Goal: Complete application form

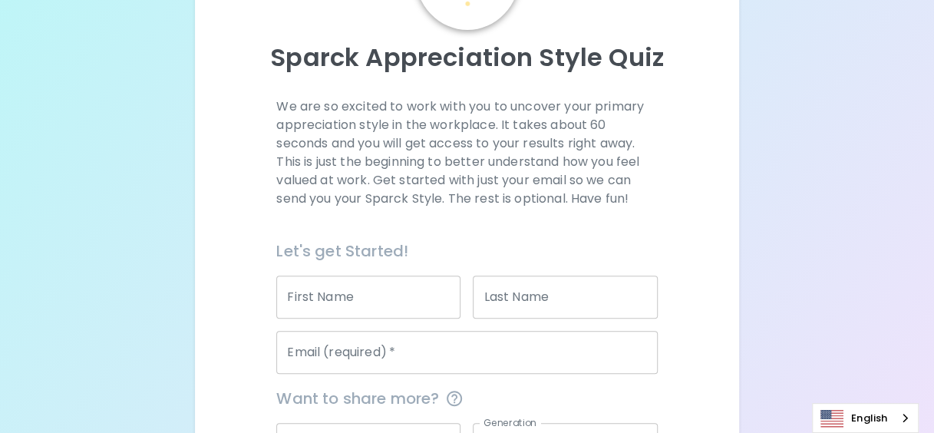
scroll to position [230, 0]
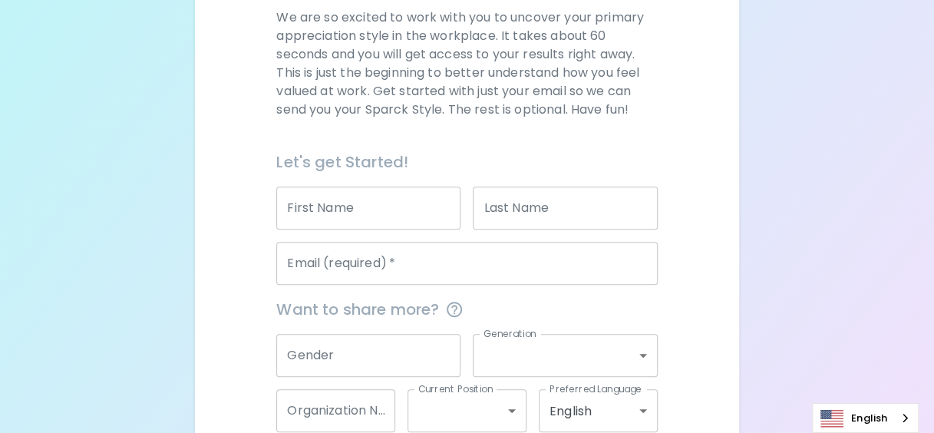
click at [338, 215] on input "First Name" at bounding box center [368, 207] width 184 height 43
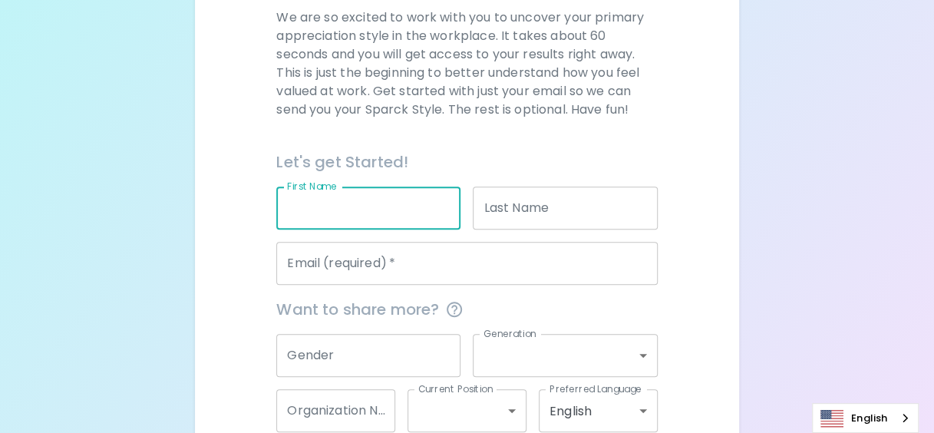
type input "[PERSON_NAME]"
type input "[EMAIL_ADDRESS][DOMAIN_NAME]"
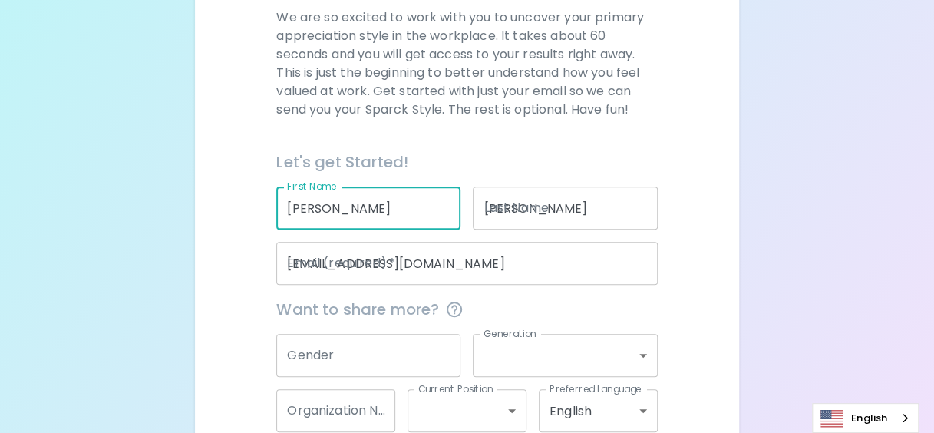
type input "[GEOGRAPHIC_DATA]"
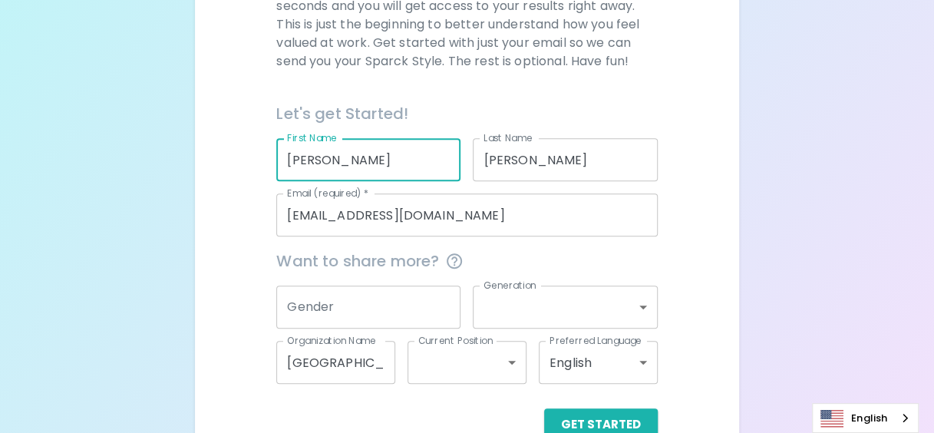
scroll to position [316, 0]
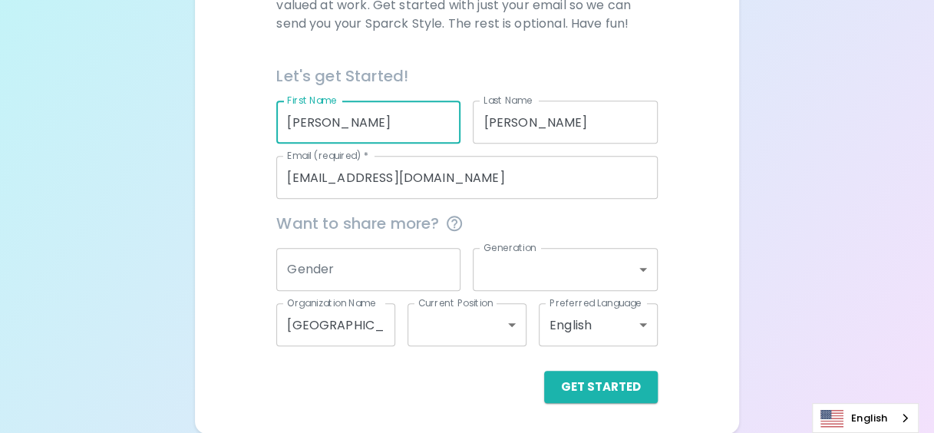
click at [365, 279] on input "Gender" at bounding box center [368, 269] width 184 height 43
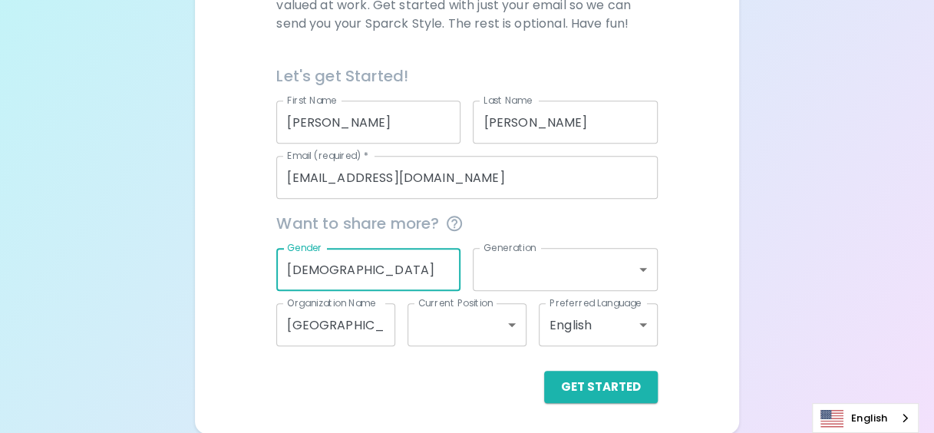
type input "[DEMOGRAPHIC_DATA]"
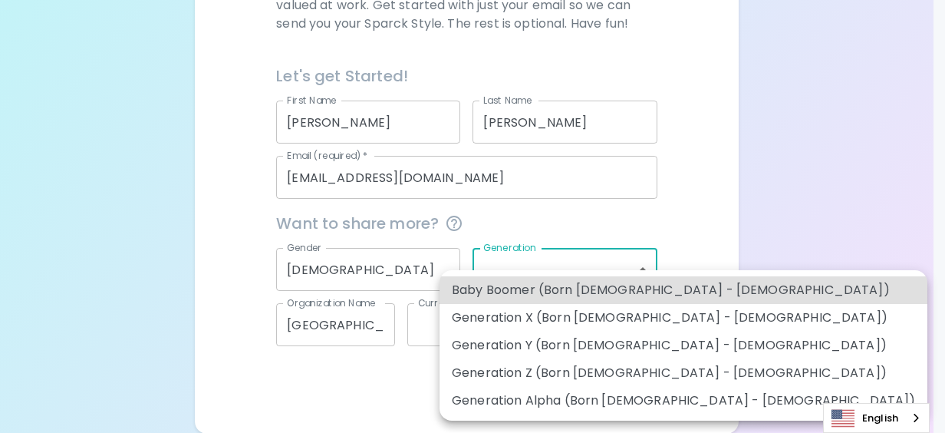
click at [588, 270] on body "Sparck Appreciation Style Quiz We are so excited to work with you to uncover yo…" at bounding box center [472, 59] width 945 height 750
click at [577, 291] on li "Baby Boomer (Born [DEMOGRAPHIC_DATA] - [DEMOGRAPHIC_DATA])" at bounding box center [684, 290] width 488 height 28
type input "baby_boomer"
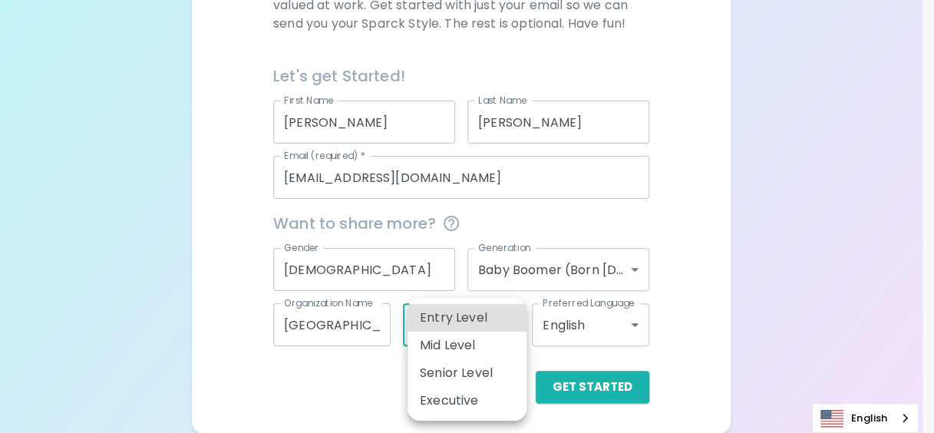
click at [515, 325] on body "Sparck Appreciation Style Quiz We are so excited to work with you to uncover yo…" at bounding box center [467, 59] width 934 height 750
click at [506, 368] on li "Senior Level" at bounding box center [466, 373] width 119 height 28
type input "senior_level"
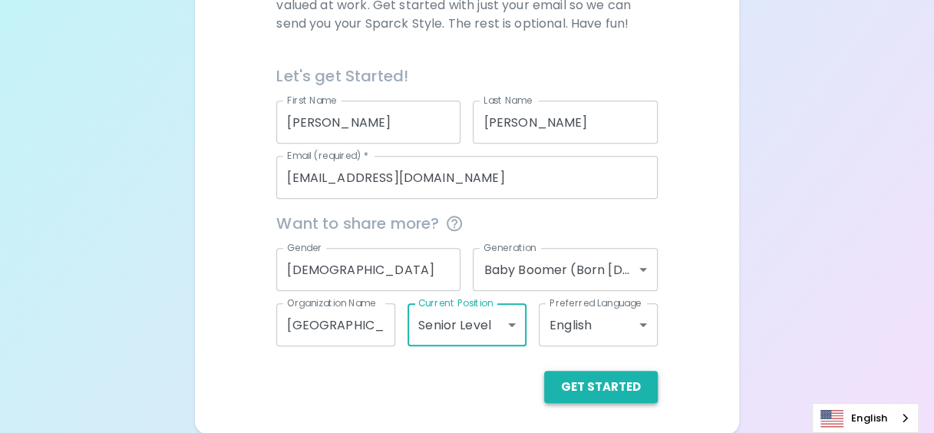
click at [602, 385] on button "Get Started" at bounding box center [601, 387] width 114 height 32
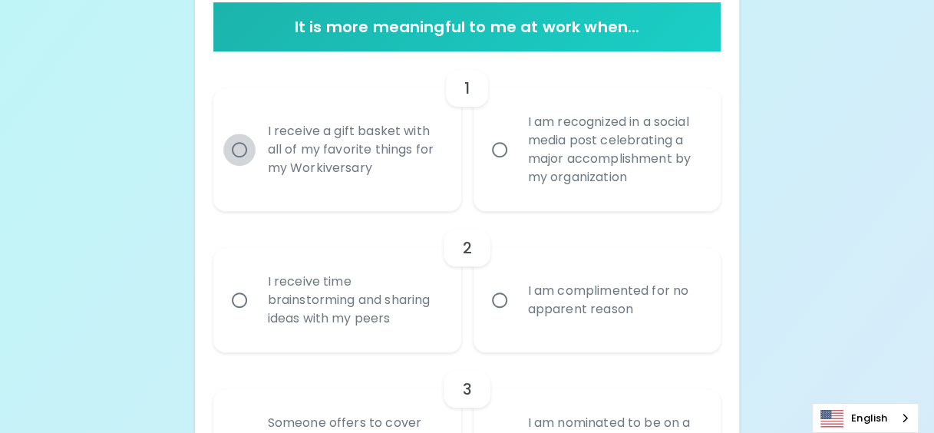
drag, startPoint x: 240, startPoint y: 148, endPoint x: 410, endPoint y: 152, distance: 169.6
click at [240, 149] on input "I receive a gift basket with all of my favorite things for my Workiversary" at bounding box center [239, 150] width 32 height 32
radio input "true"
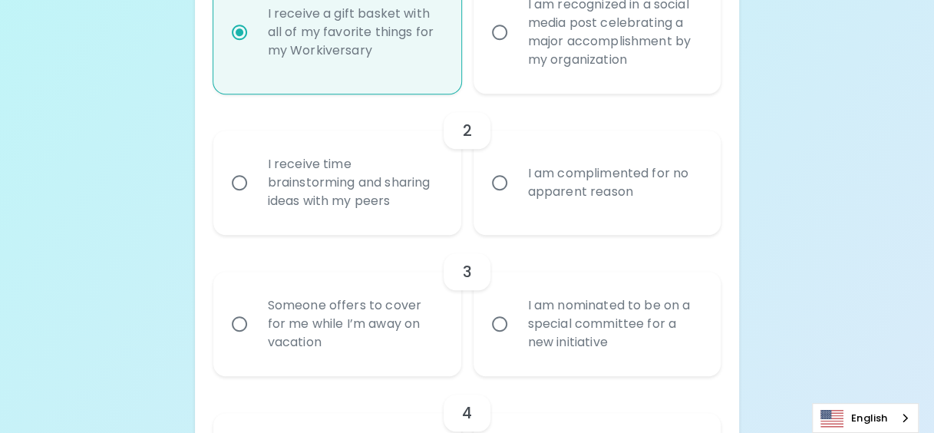
scroll to position [439, 0]
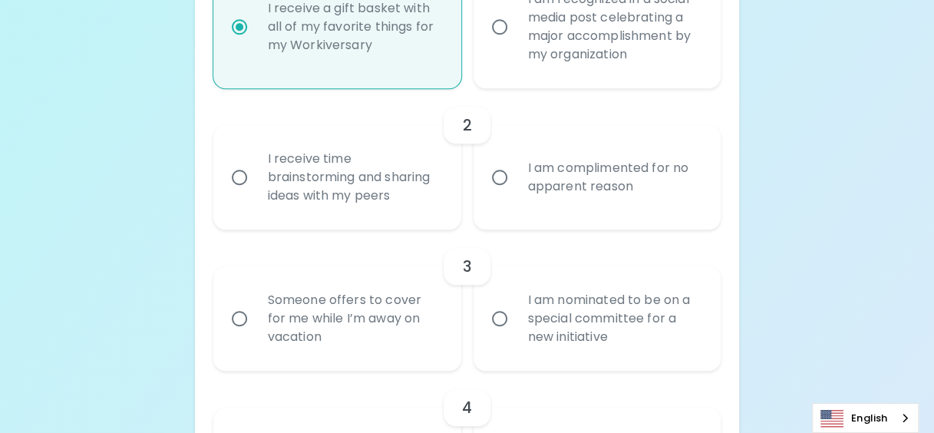
click at [239, 180] on input "I receive time brainstorming and sharing ideas with my peers" at bounding box center [239, 177] width 32 height 32
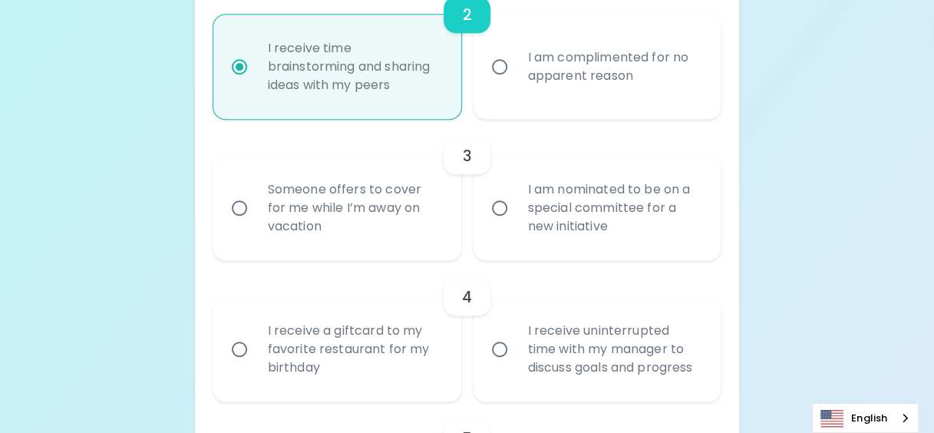
scroll to position [562, 0]
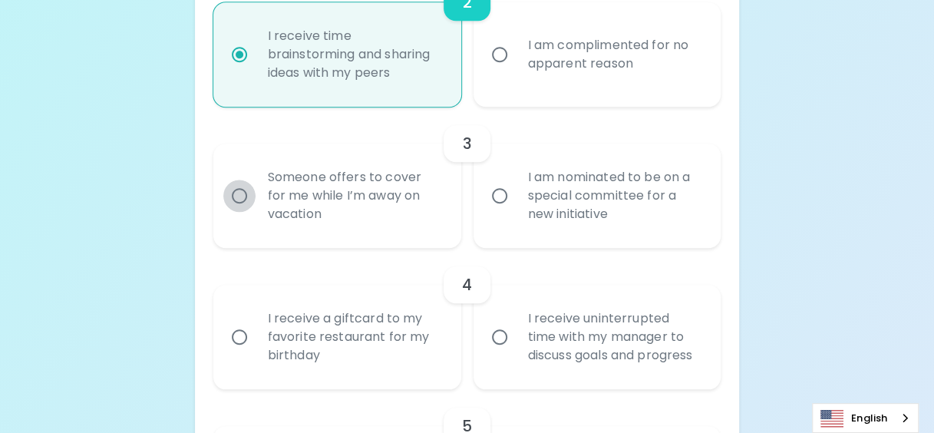
radio input "true"
click at [230, 194] on input "Someone offers to cover for me while I’m away on vacation" at bounding box center [239, 196] width 32 height 32
radio input "false"
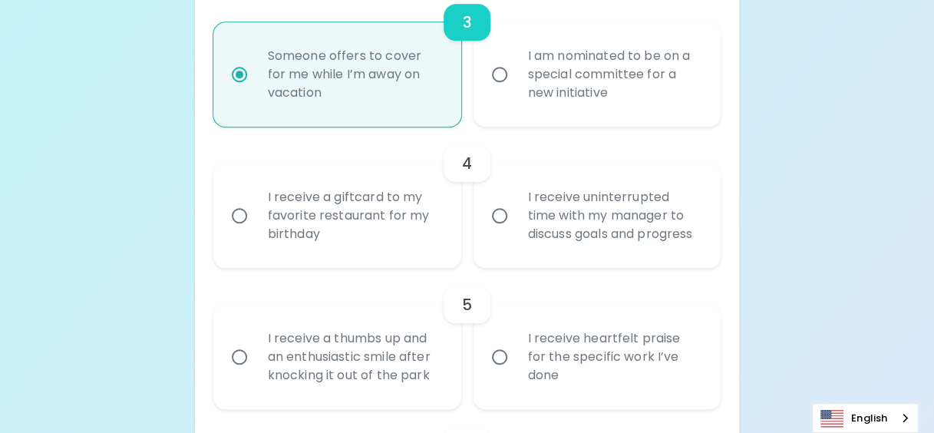
scroll to position [685, 0]
radio input "true"
click at [243, 218] on input "I receive a giftcard to my favorite restaurant for my birthday" at bounding box center [239, 214] width 32 height 32
radio input "false"
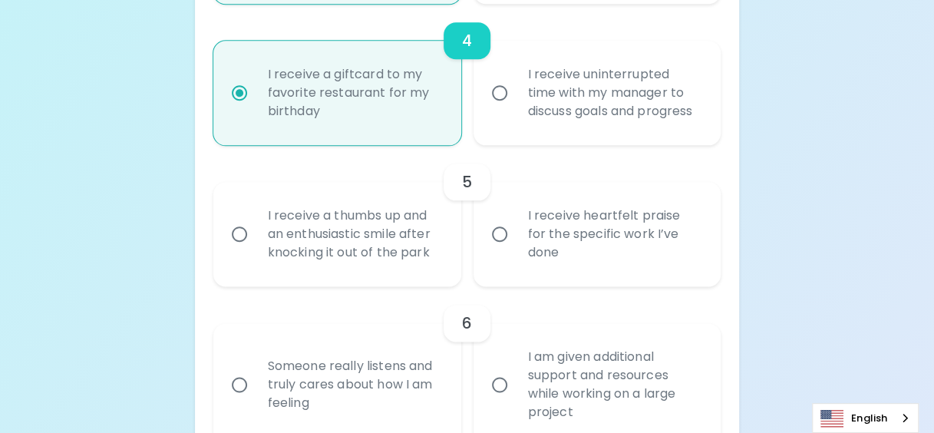
scroll to position [807, 0]
radio input "true"
click at [236, 235] on input "I receive a thumbs up and an enthusiastic smile after knocking it out of the pa…" at bounding box center [239, 232] width 32 height 32
radio input "false"
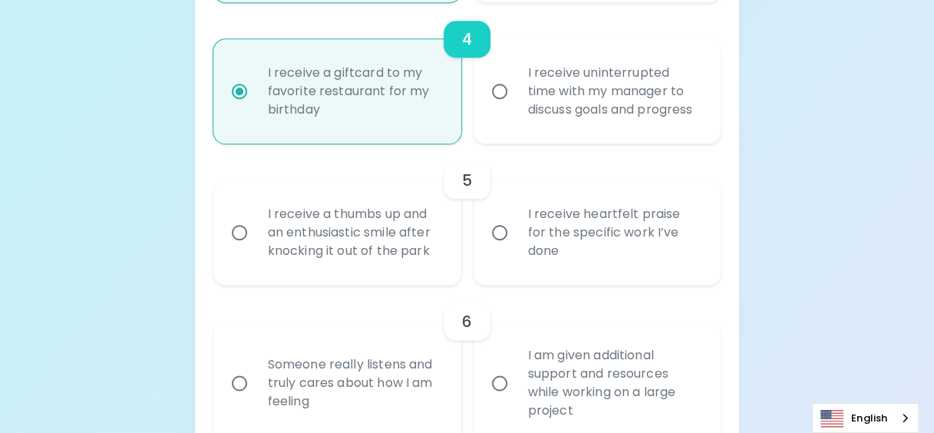
radio input "false"
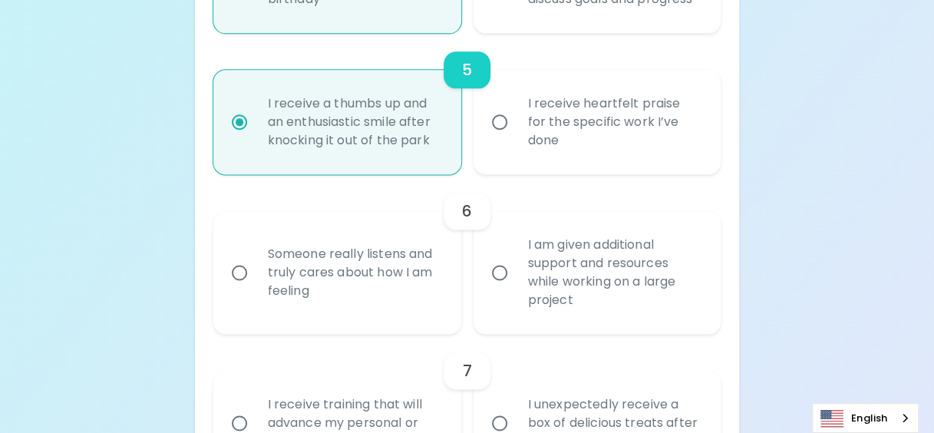
scroll to position [930, 0]
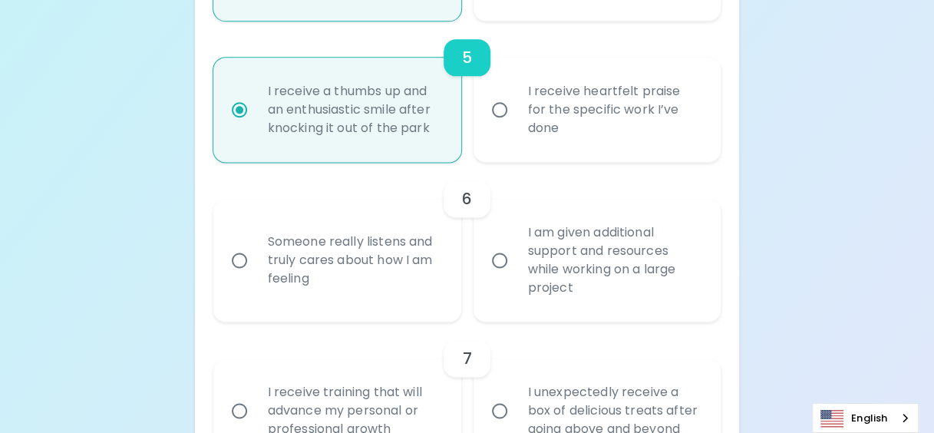
radio input "true"
click at [237, 261] on input "Someone really listens and truly cares about how I am feeling" at bounding box center [239, 260] width 32 height 32
radio input "false"
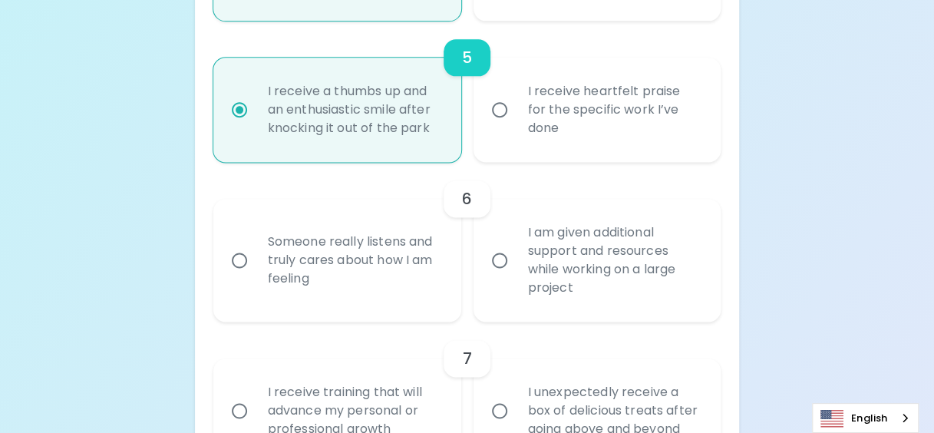
radio input "false"
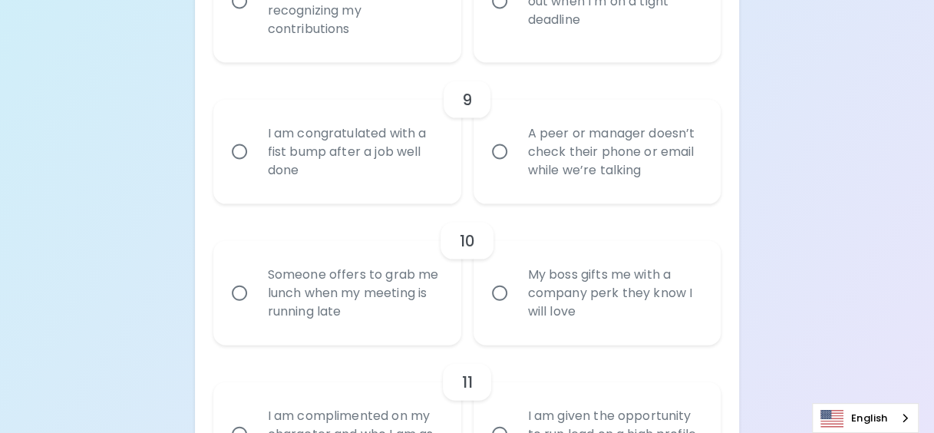
scroll to position [1513, 0]
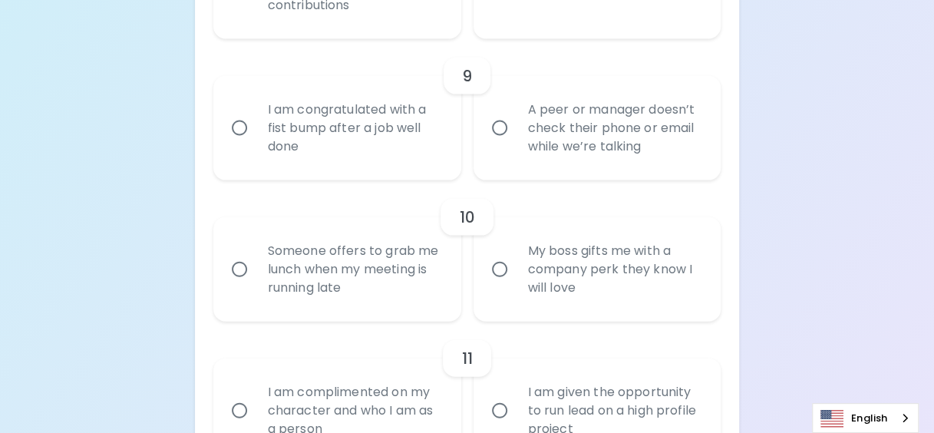
radio input "true"
click at [233, 269] on input "Someone offers to grab me lunch when my meeting is running late" at bounding box center [239, 269] width 32 height 32
radio input "false"
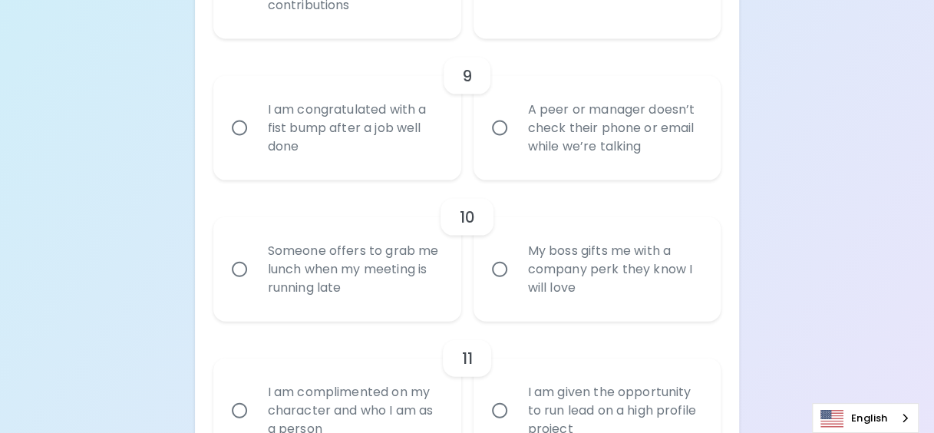
radio input "false"
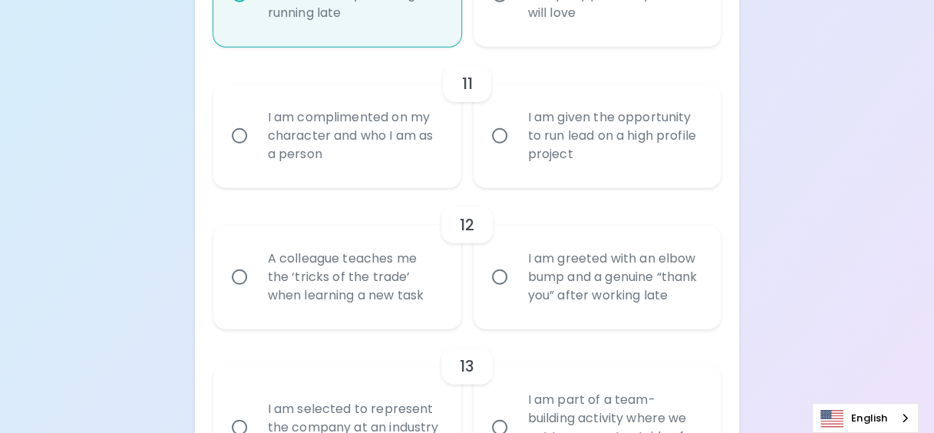
scroll to position [1790, 0]
radio input "true"
click at [234, 285] on input "A colleague teaches me the ‘tricks of the trade’ when learning a new task" at bounding box center [239, 275] width 32 height 32
radio input "false"
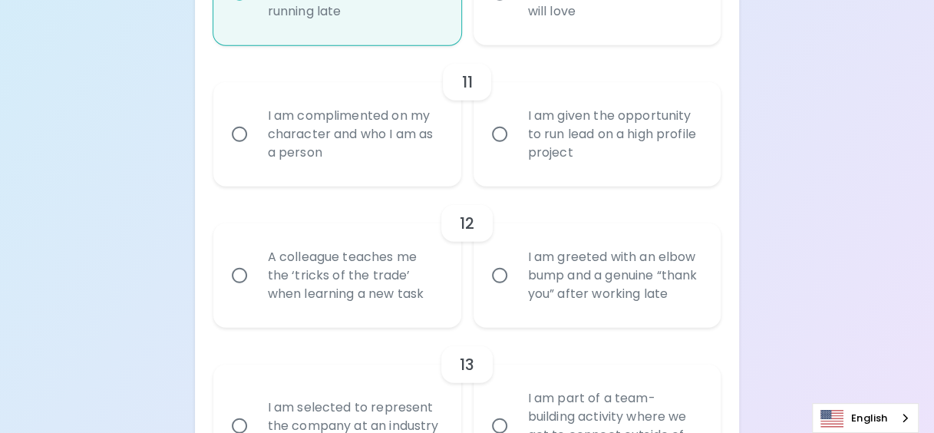
radio input "false"
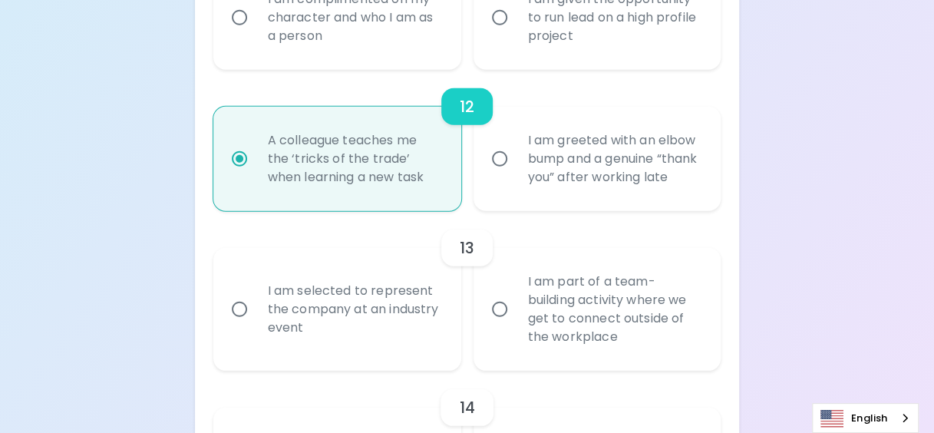
scroll to position [1912, 0]
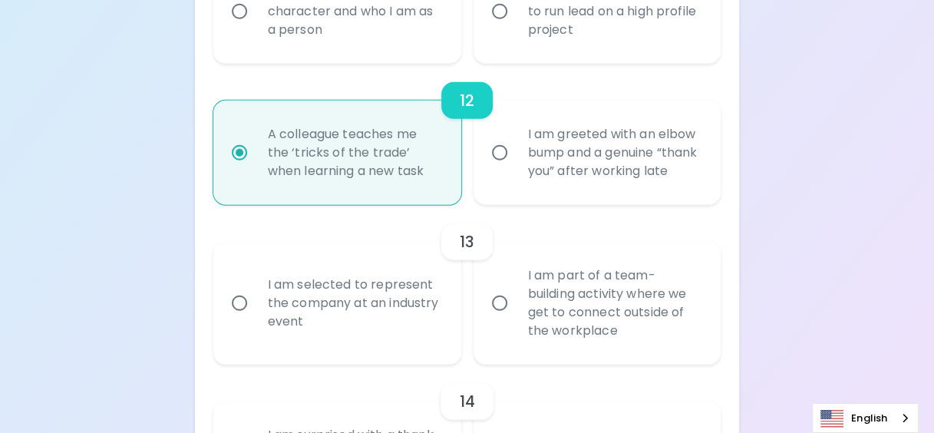
radio input "true"
drag, startPoint x: 503, startPoint y: 318, endPoint x: 605, endPoint y: 301, distance: 102.8
click at [508, 319] on input "I am part of a team-building activity where we get to connect outside of the wo…" at bounding box center [499, 303] width 32 height 32
radio input "false"
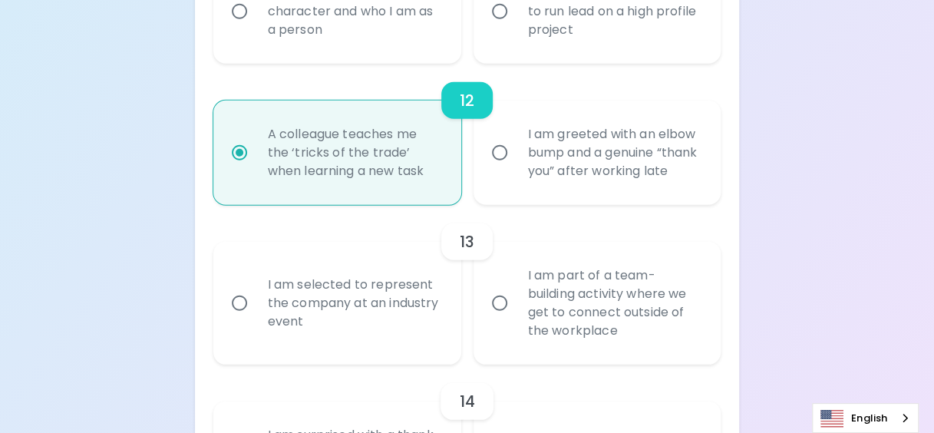
radio input "false"
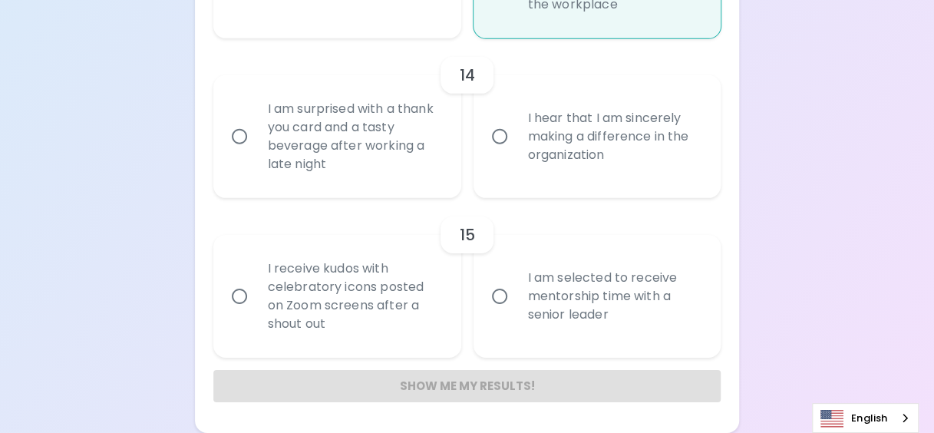
scroll to position [2256, 0]
radio input "true"
click at [490, 140] on input "I hear that I am sincerely making a difference in the organization" at bounding box center [499, 136] width 32 height 32
radio input "false"
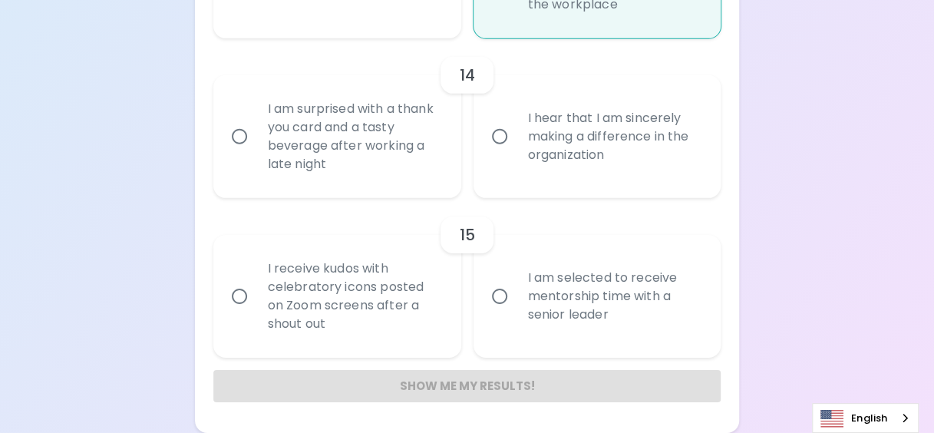
radio input "false"
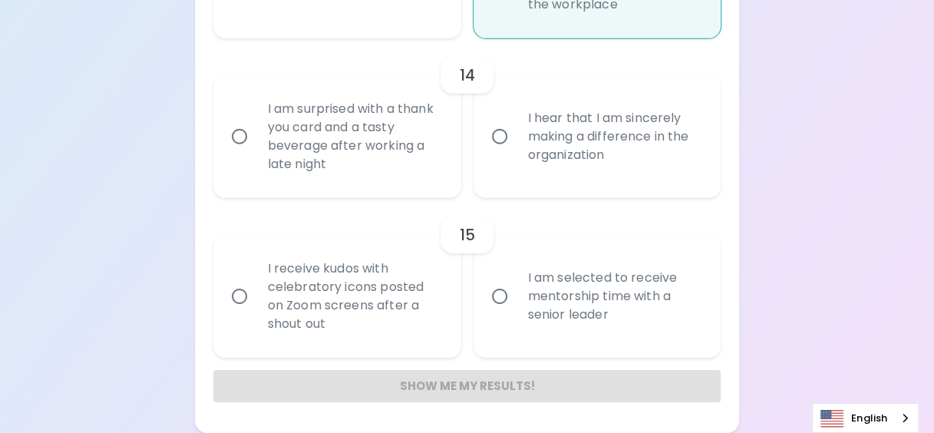
radio input "false"
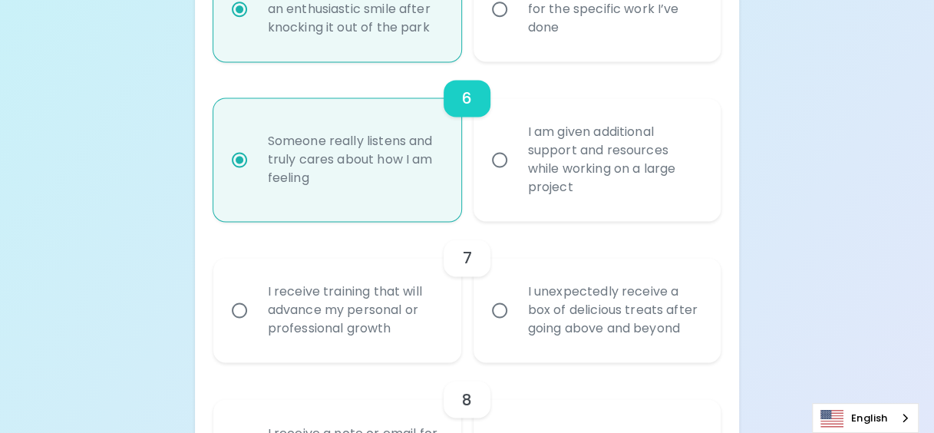
scroll to position [1105, 0]
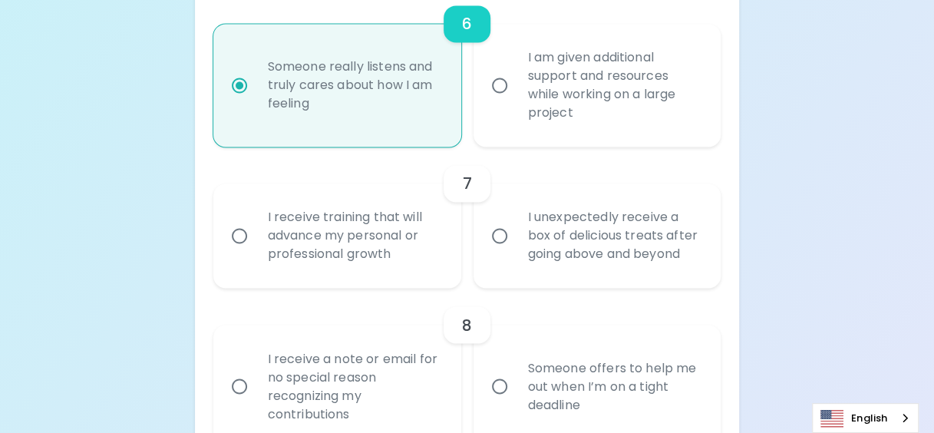
radio input "true"
click at [237, 238] on input "I receive training that will advance my personal or professional growth" at bounding box center [239, 235] width 32 height 32
radio input "false"
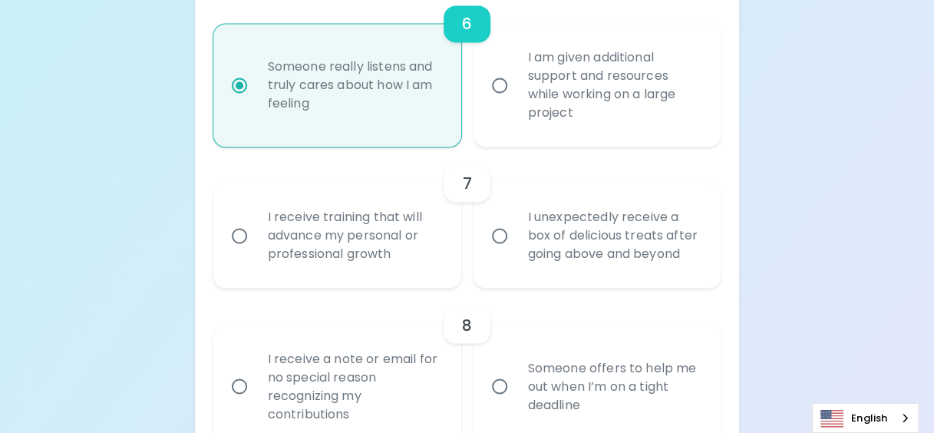
radio input "false"
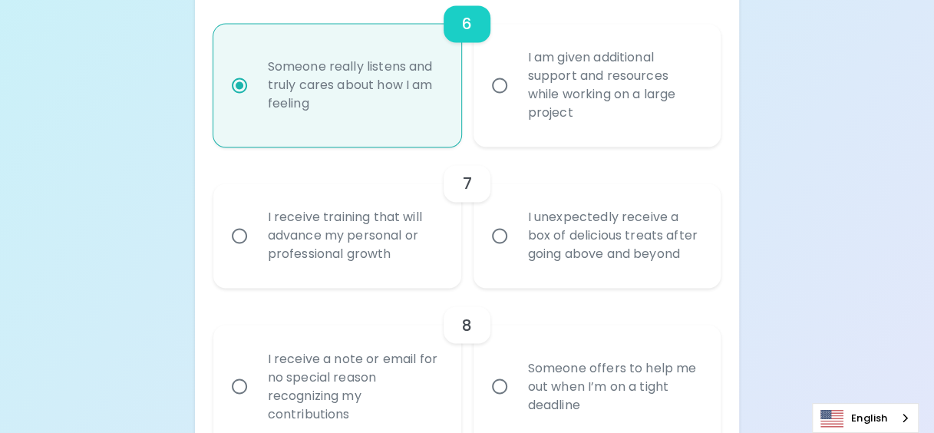
radio input "false"
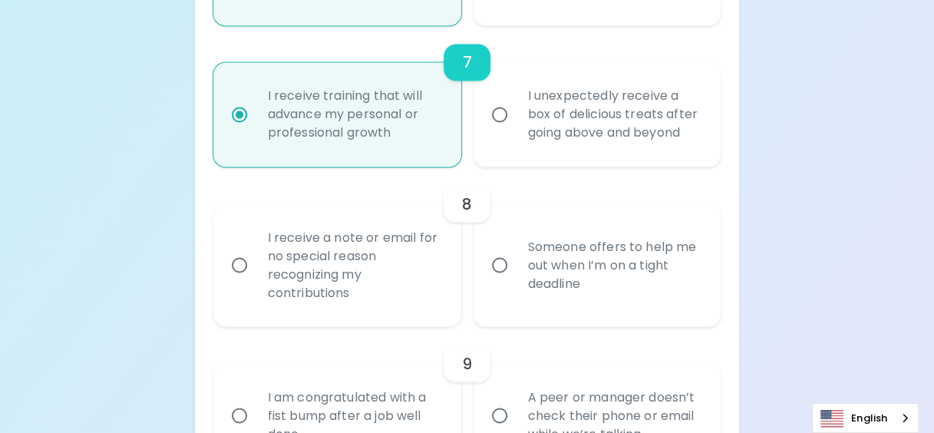
scroll to position [1228, 0]
radio input "true"
click at [493, 262] on input "Someone offers to help me out when I’m on a tight deadline" at bounding box center [499, 263] width 32 height 32
radio input "false"
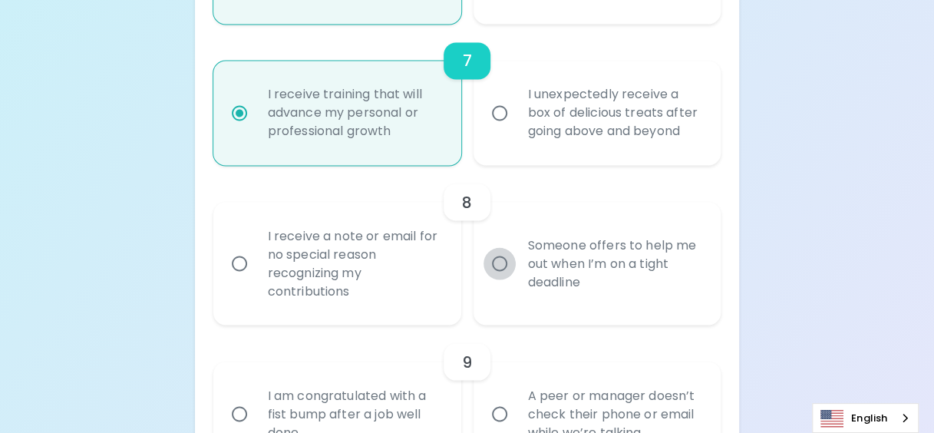
radio input "false"
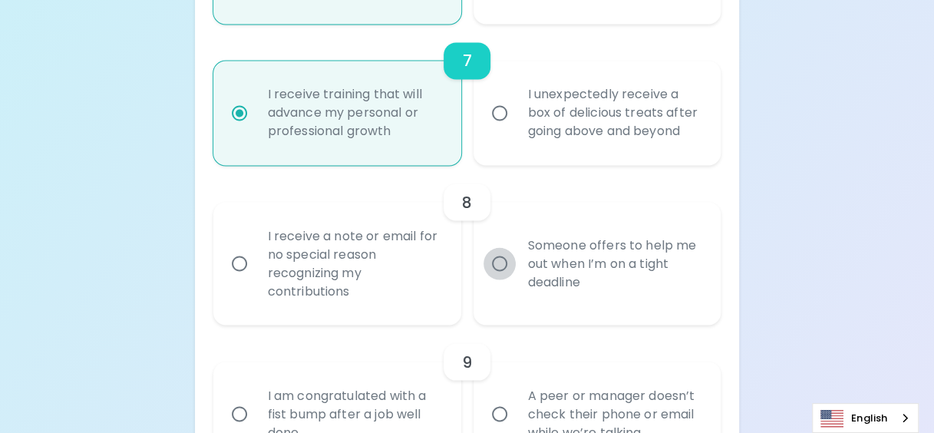
radio input "false"
radio input "true"
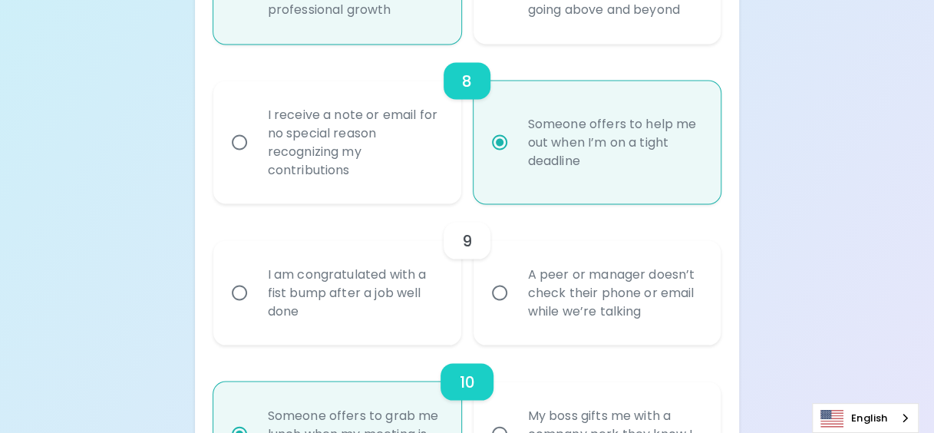
scroll to position [1351, 0]
radio input "true"
drag, startPoint x: 497, startPoint y: 276, endPoint x: 813, endPoint y: 227, distance: 319.2
click at [499, 276] on input "A peer or manager doesn’t check their phone or email while we’re talking" at bounding box center [499, 291] width 32 height 32
radio input "false"
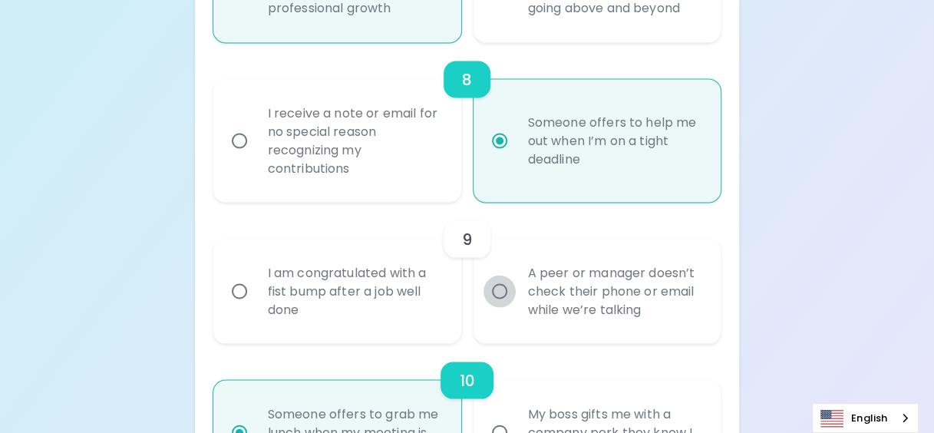
radio input "false"
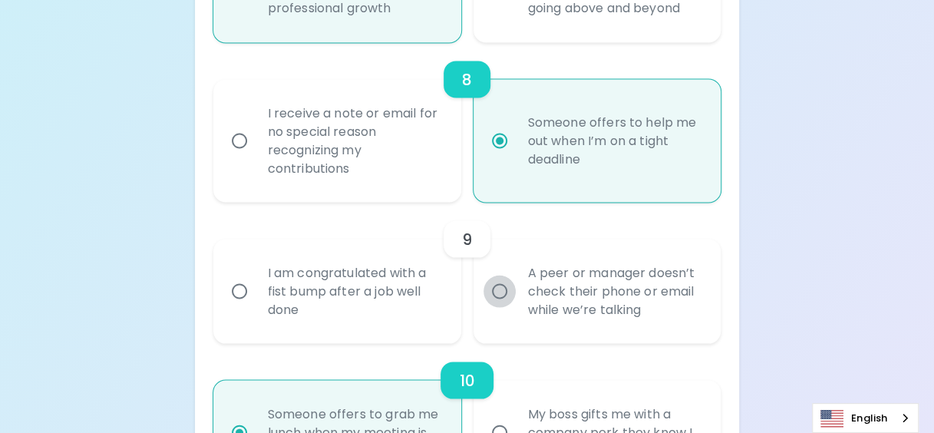
radio input "false"
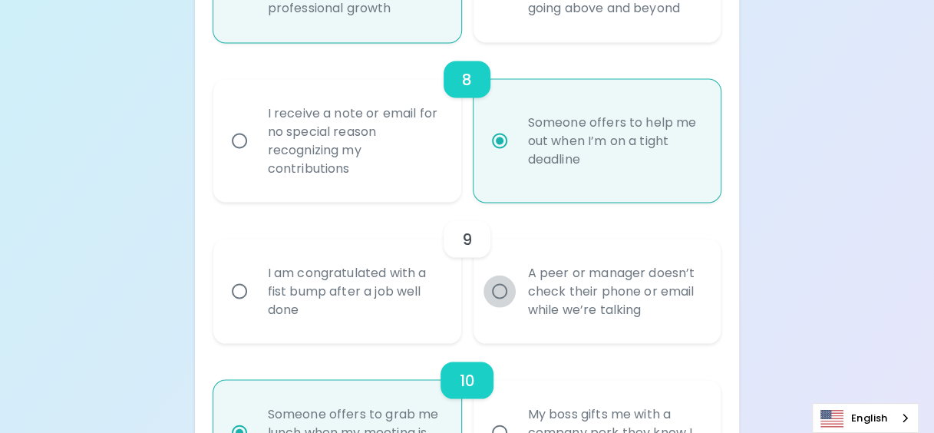
radio input "true"
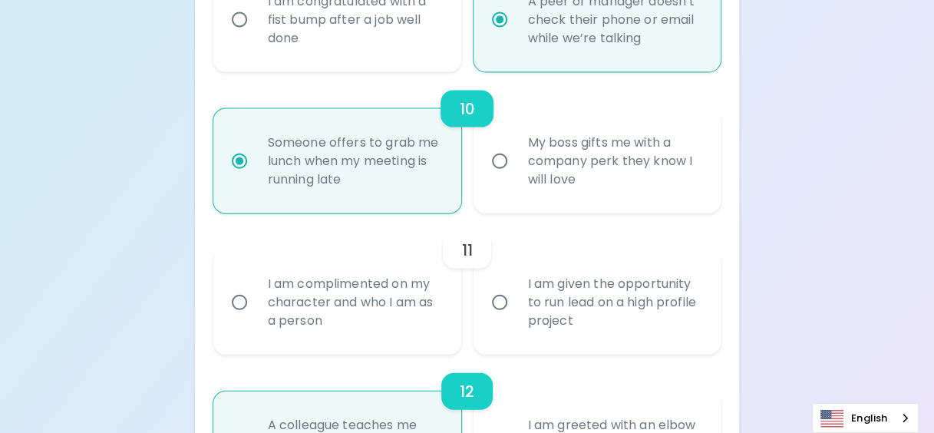
scroll to position [1627, 0]
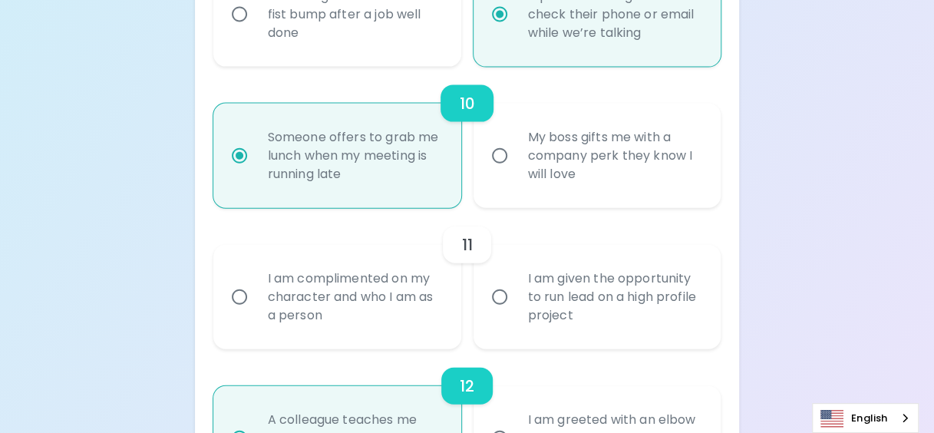
radio input "true"
click at [229, 299] on input "I am complimented on my character and who I am as a person" at bounding box center [239, 297] width 32 height 32
radio input "false"
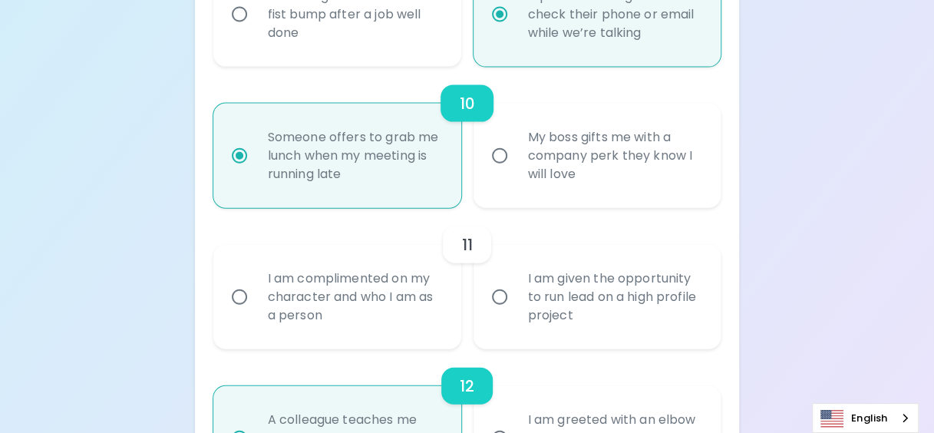
radio input "false"
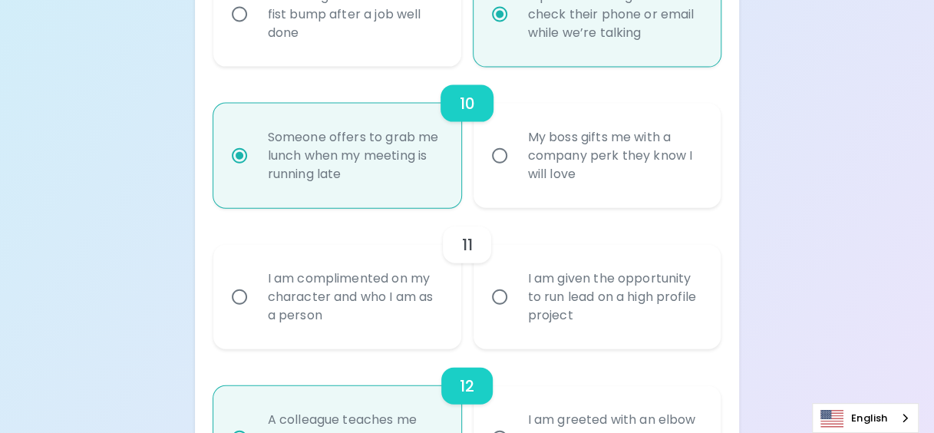
radio input "false"
radio input "true"
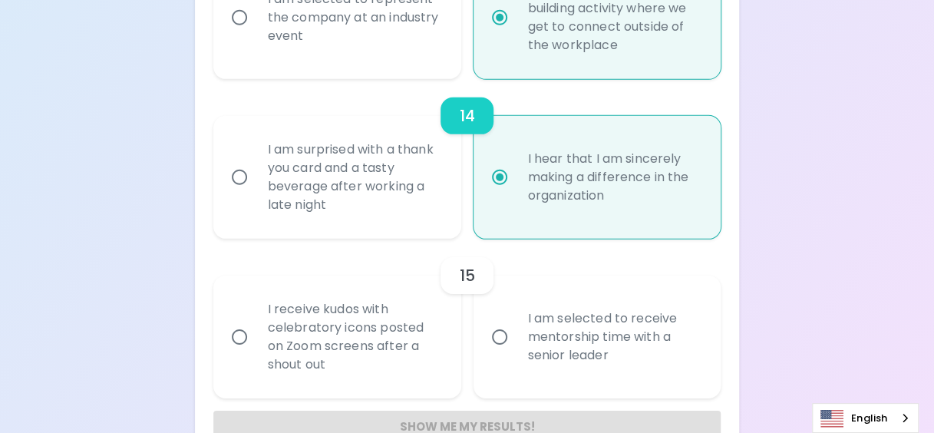
scroll to position [2256, 0]
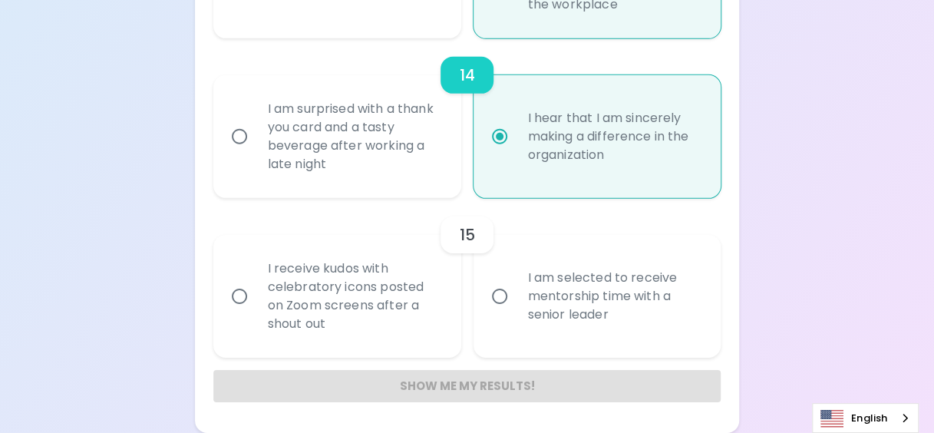
radio input "true"
click at [490, 297] on input "I am selected to receive mentorship time with a senior leader" at bounding box center [499, 296] width 32 height 32
radio input "false"
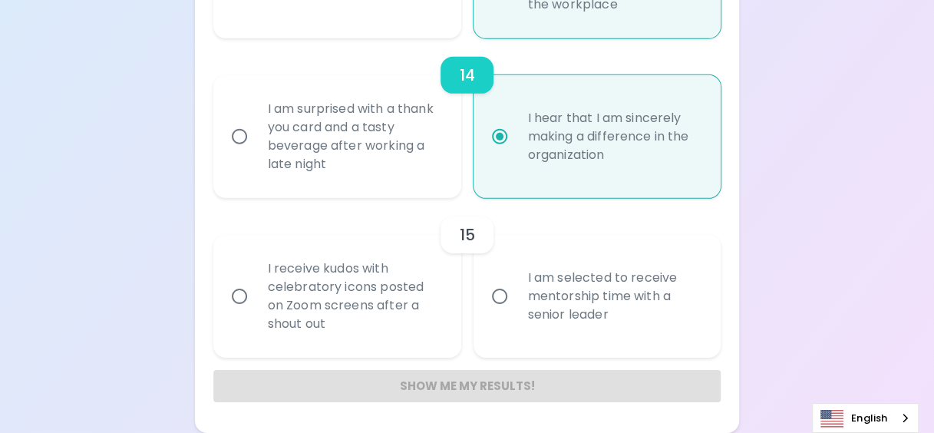
radio input "false"
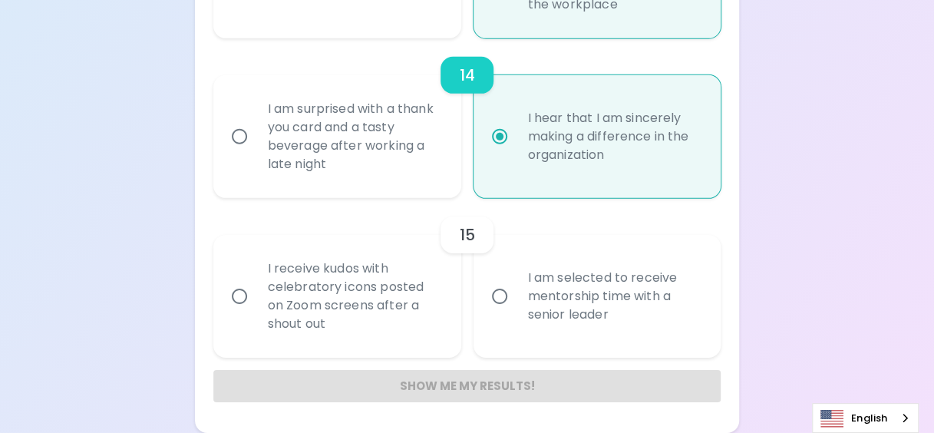
radio input "false"
radio input "true"
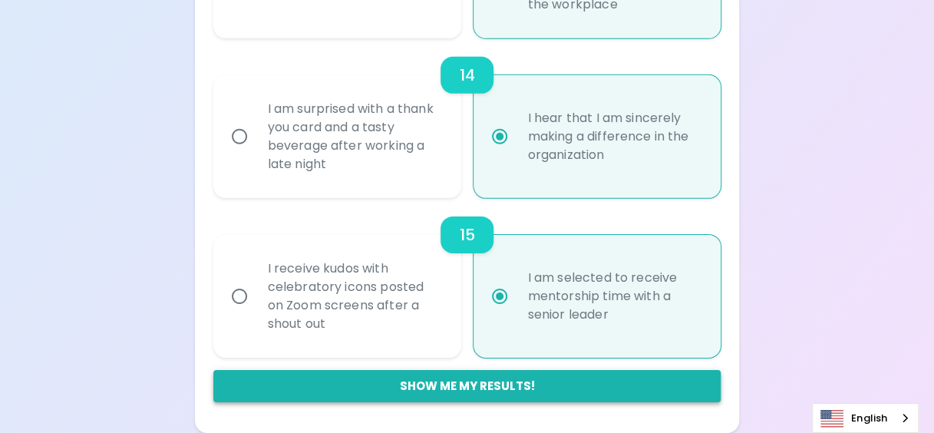
radio input "true"
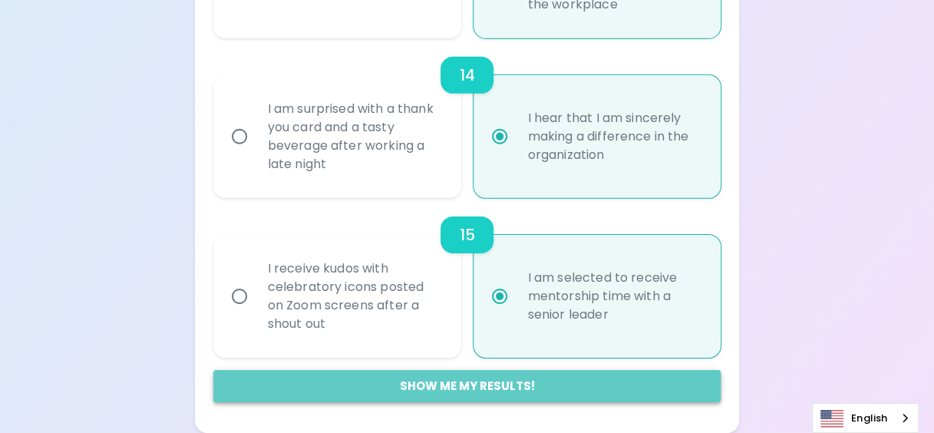
click at [444, 390] on button "Show me my results!" at bounding box center [467, 386] width 508 height 32
radio input "false"
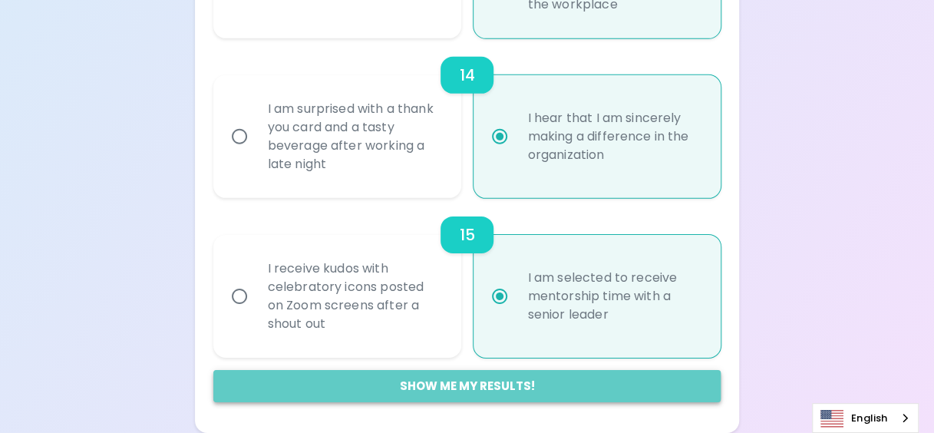
radio input "false"
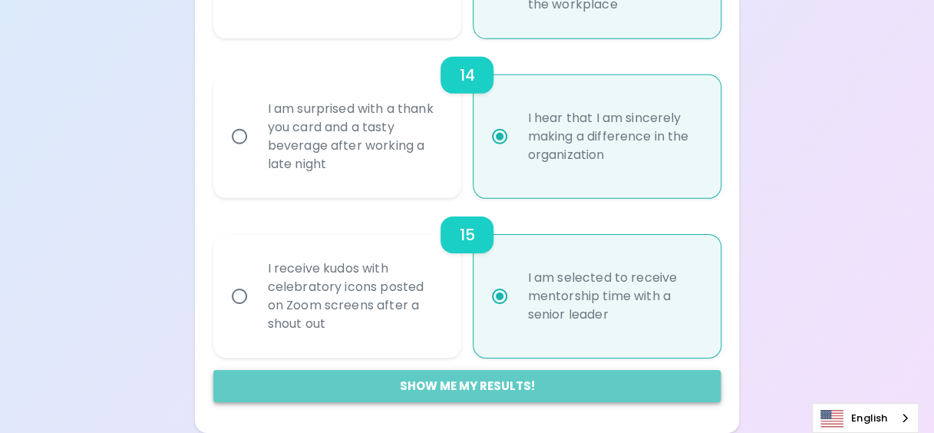
radio input "false"
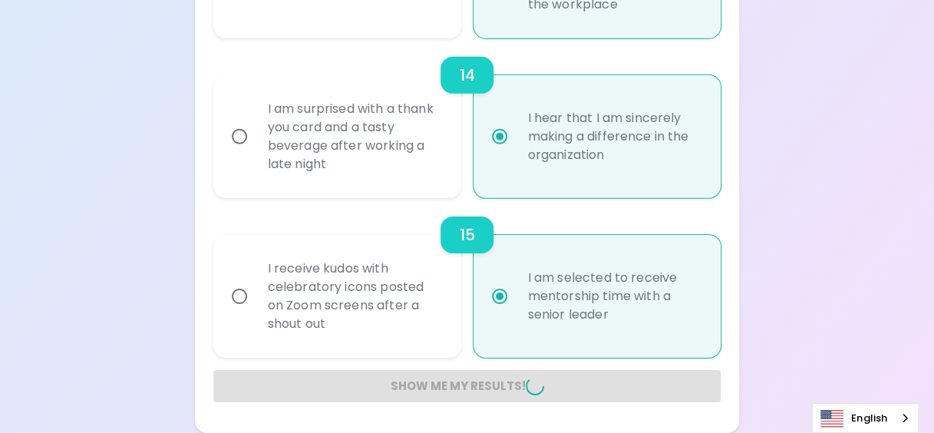
radio input "false"
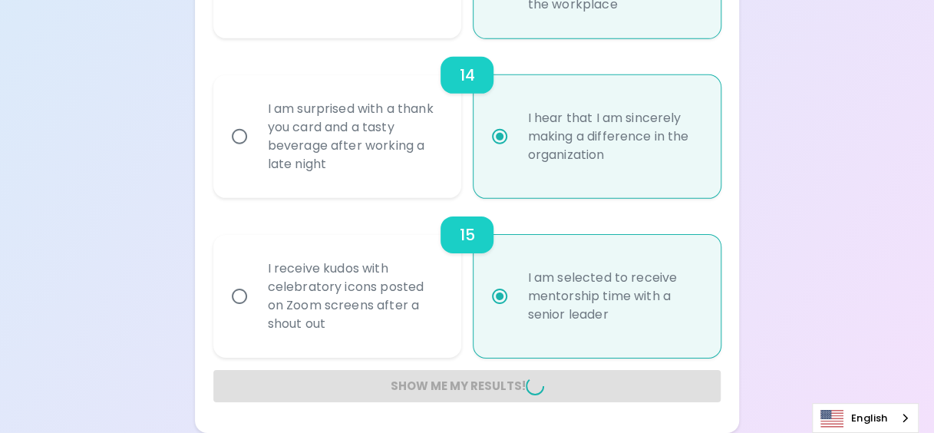
radio input "false"
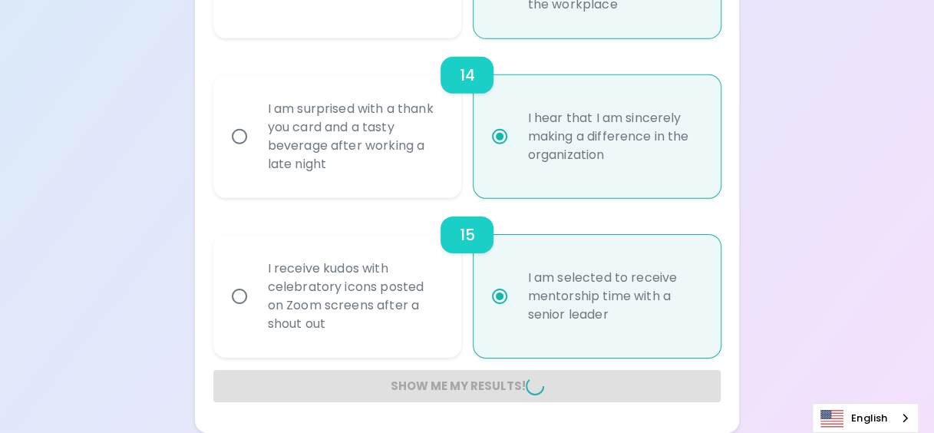
radio input "false"
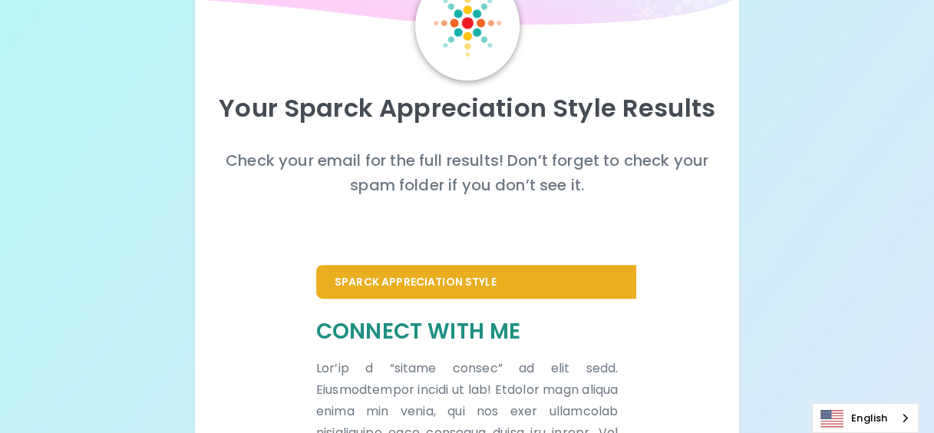
scroll to position [0, 0]
